Goal: Information Seeking & Learning: Learn about a topic

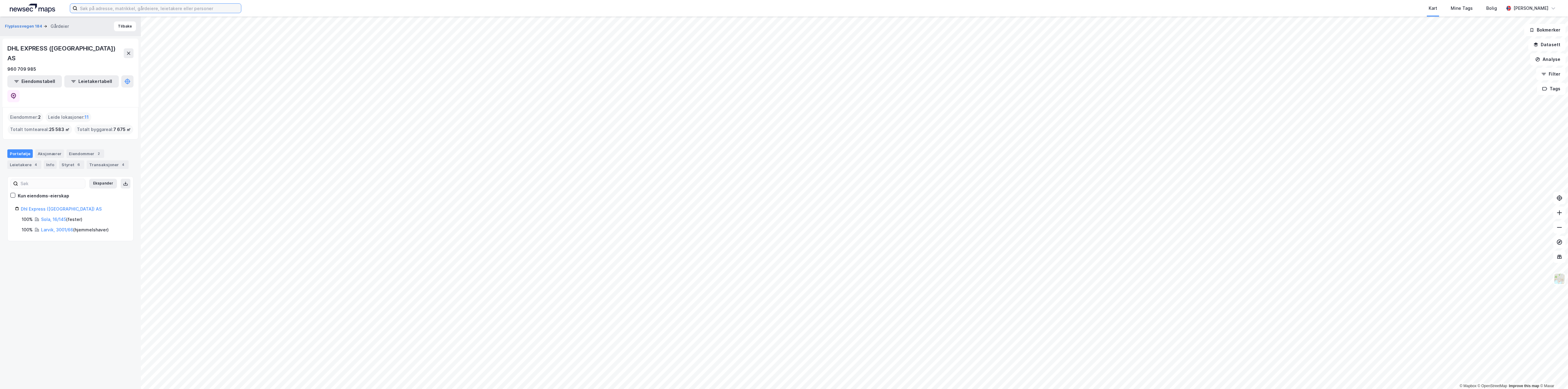
click at [166, 5] on input at bounding box center [159, 8] width 164 height 9
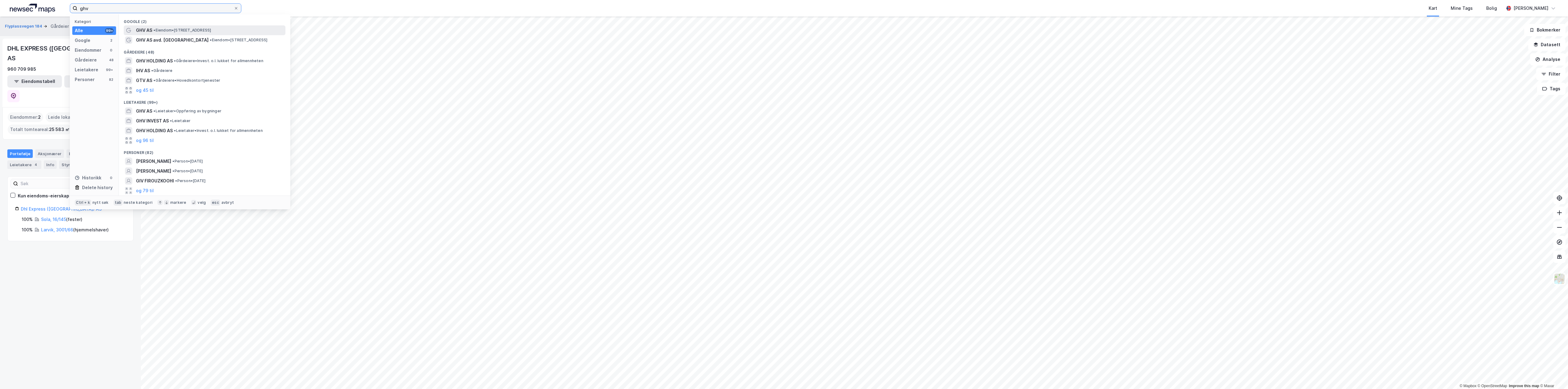
type input "ghv"
click at [161, 30] on span "• Eiendom • [STREET_ADDRESS]" at bounding box center [182, 30] width 58 height 5
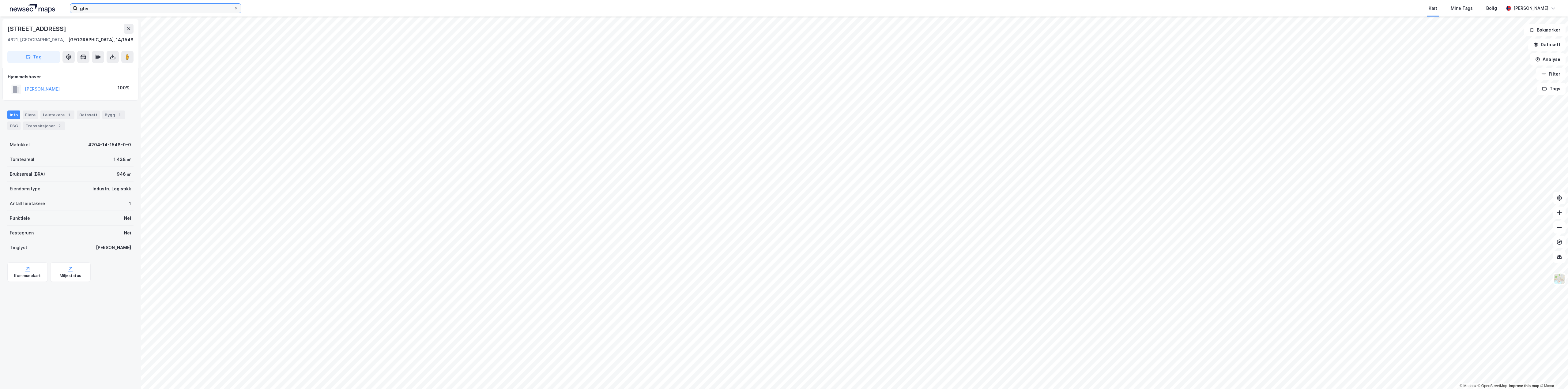
click at [110, 7] on input "ghv" at bounding box center [155, 8] width 156 height 9
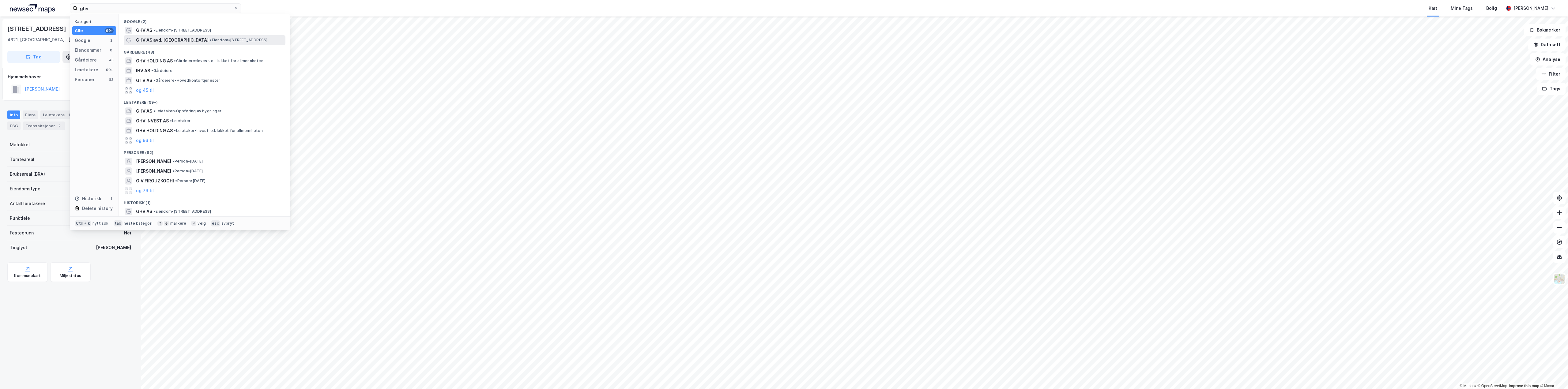
click at [155, 40] on span "GHV AS avd. [GEOGRAPHIC_DATA]" at bounding box center [172, 40] width 72 height 7
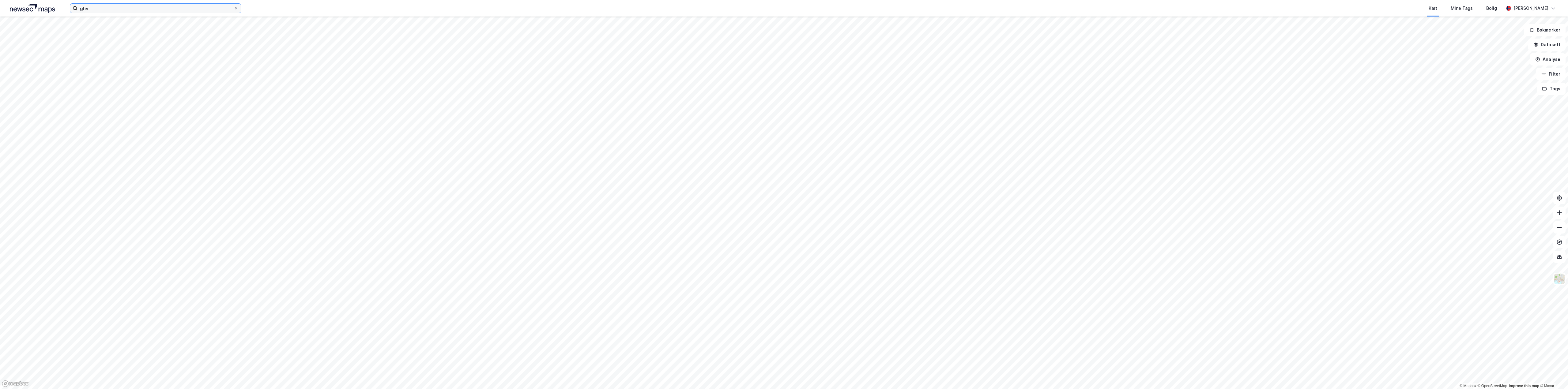
click at [114, 12] on input "ghv" at bounding box center [155, 8] width 156 height 9
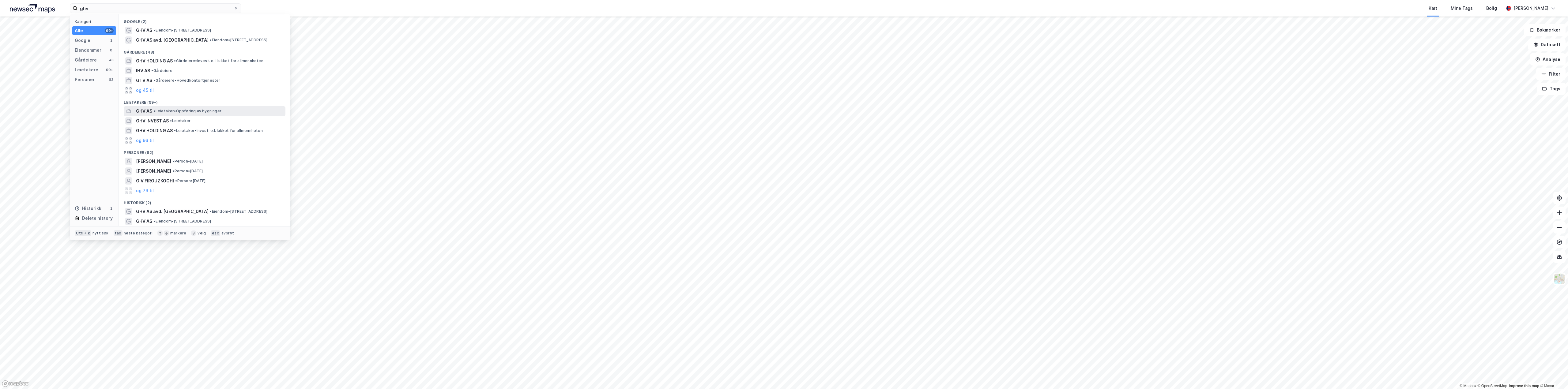
click at [184, 112] on span "• Leietaker • Oppføring av bygninger" at bounding box center [187, 111] width 68 height 5
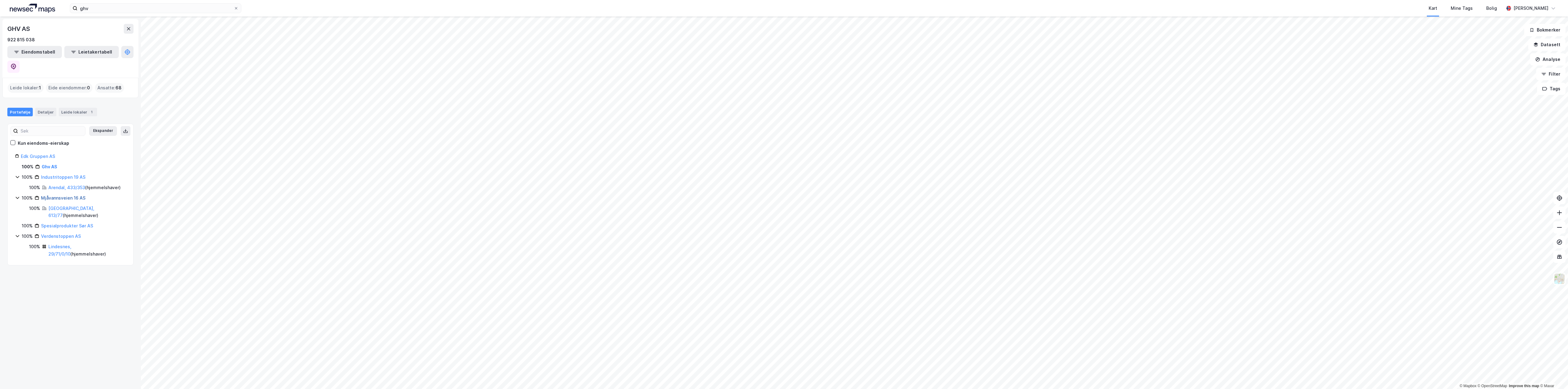
click at [73, 195] on link "Mjåvannsveien 16 AS" at bounding box center [63, 198] width 44 height 5
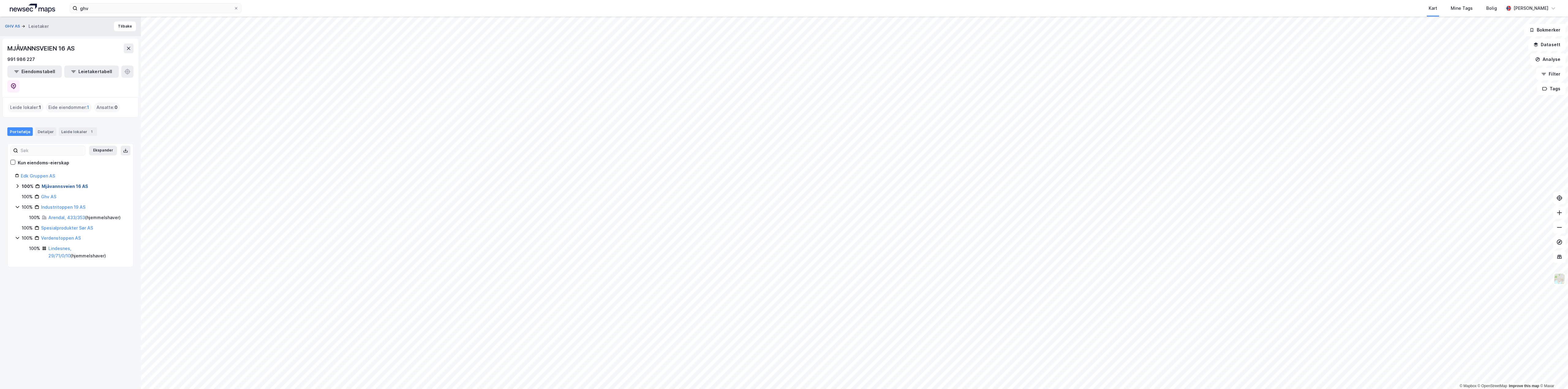
click at [76, 184] on link "Mjåvannsveien 16 AS" at bounding box center [65, 186] width 46 height 5
click at [77, 194] on link "[GEOGRAPHIC_DATA], 613/77" at bounding box center [71, 200] width 46 height 13
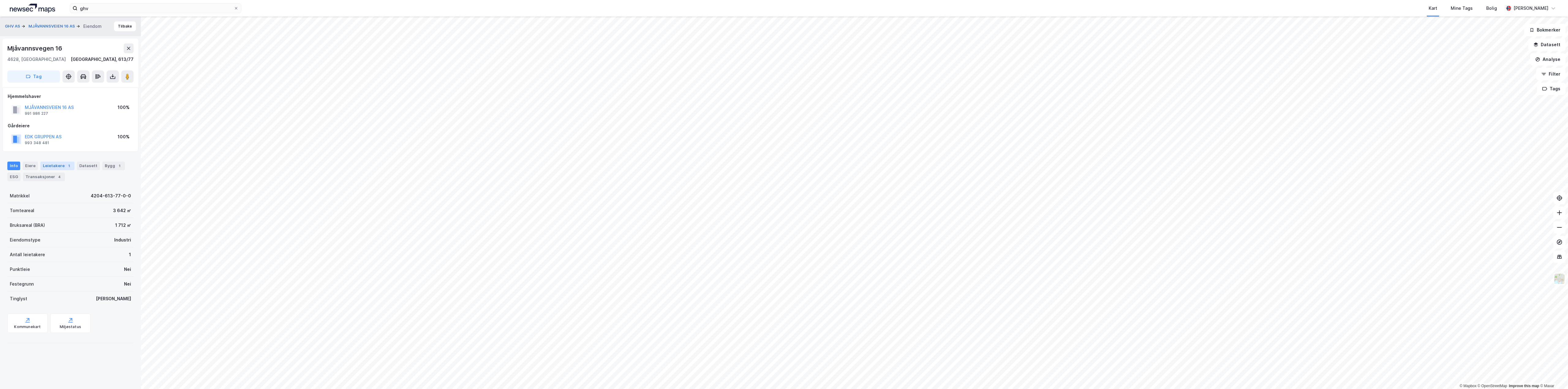
click at [61, 167] on div "Leietakere 1" at bounding box center [57, 166] width 34 height 9
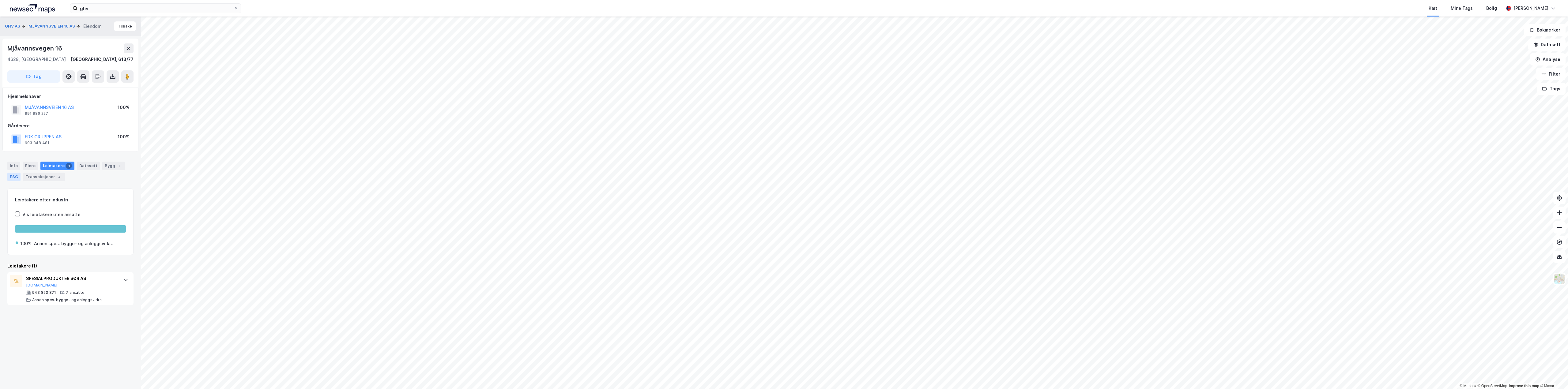
click at [12, 175] on div "ESG" at bounding box center [14, 177] width 13 height 9
